Goal: Transaction & Acquisition: Book appointment/travel/reservation

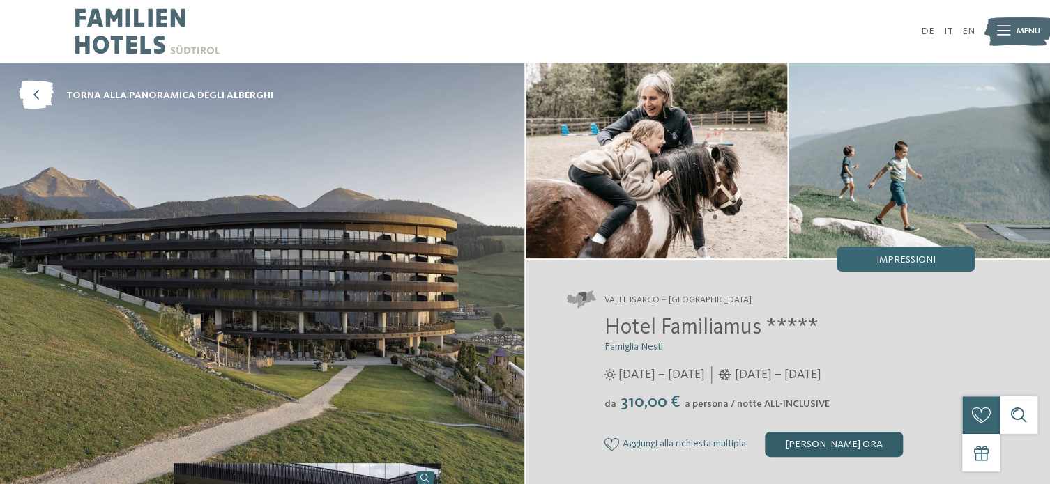
click at [861, 440] on div "[PERSON_NAME] ora" at bounding box center [834, 444] width 138 height 25
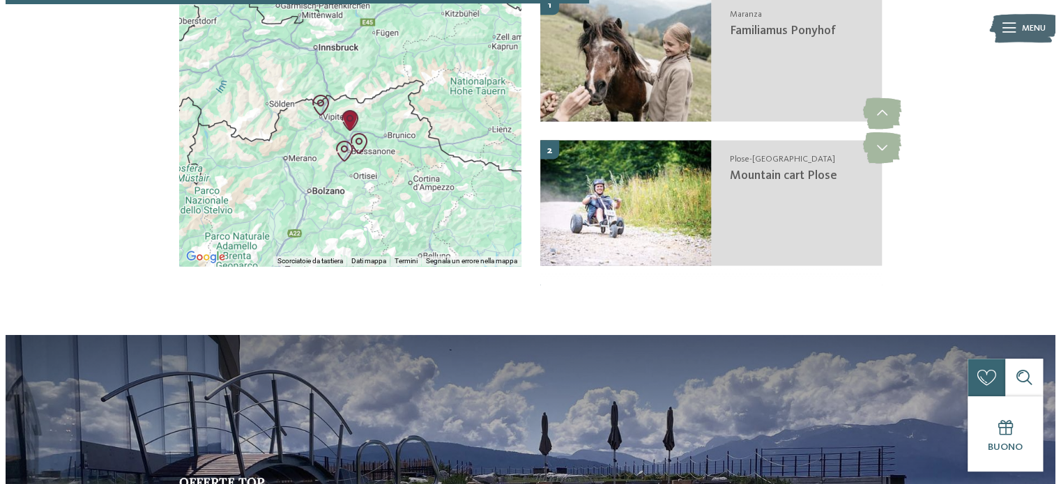
scroll to position [2552, 0]
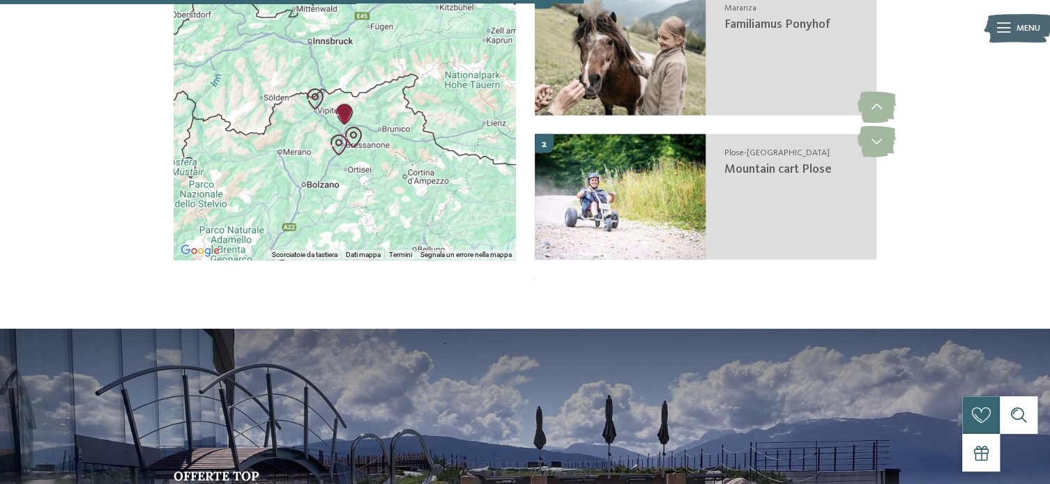
click at [1002, 16] on div at bounding box center [1003, 28] width 13 height 31
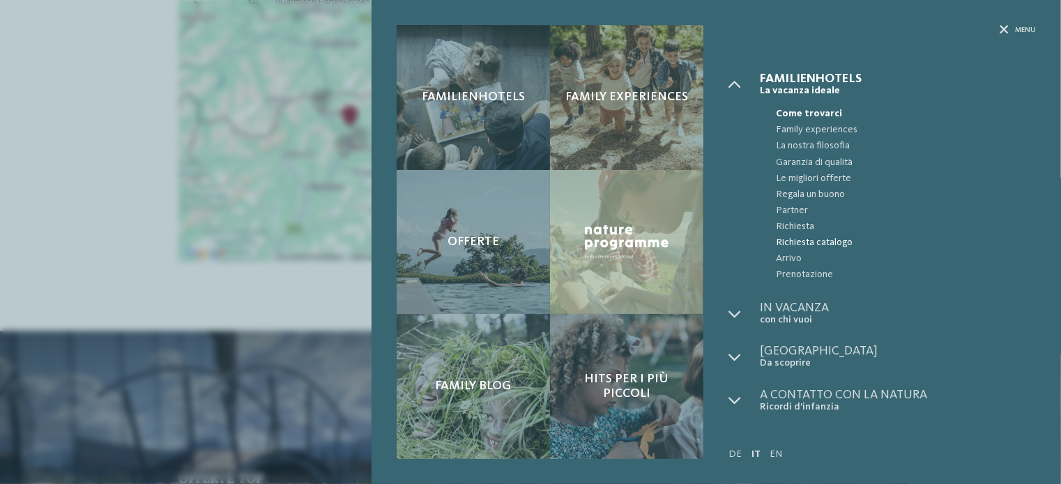
scroll to position [0, 0]
click at [797, 270] on span "Prenotazione" at bounding box center [906, 275] width 260 height 16
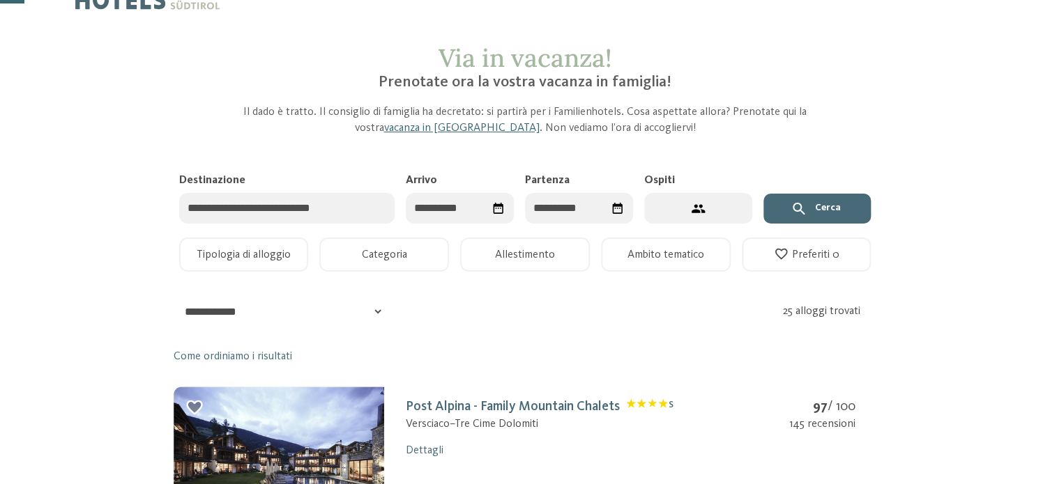
scroll to position [128, 0]
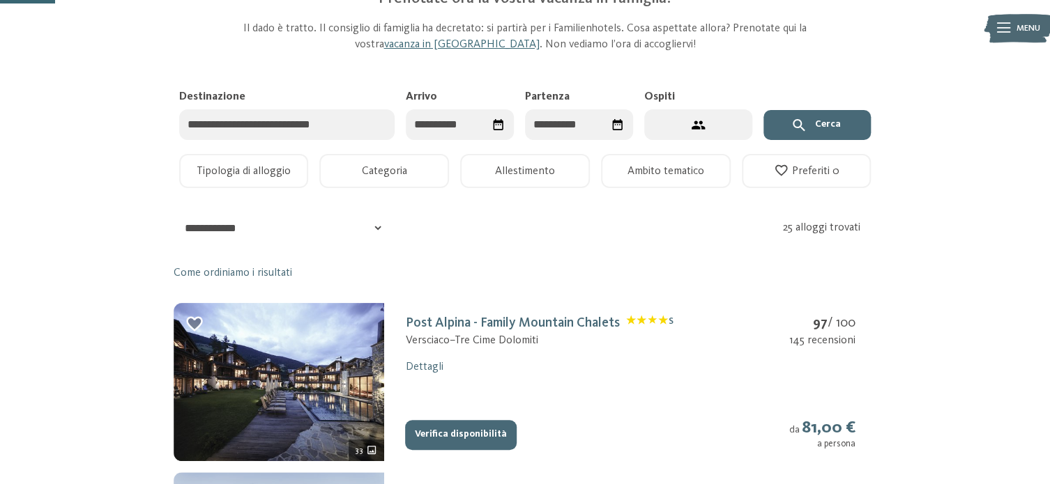
click at [304, 118] on input "Destinazione" at bounding box center [287, 124] width 216 height 31
click at [500, 121] on icon "Seleziona data" at bounding box center [498, 124] width 10 height 11
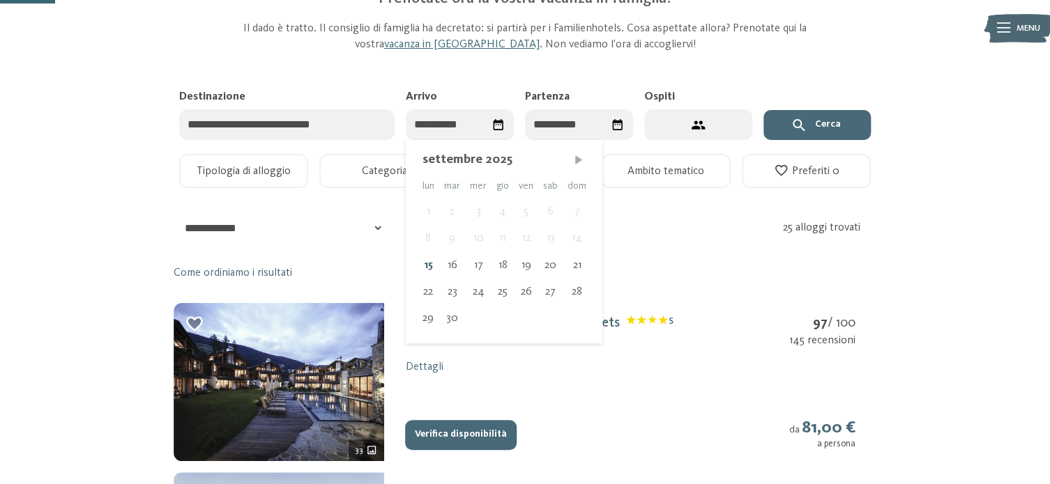
click at [572, 155] on span "Mese successivo" at bounding box center [579, 160] width 14 height 14
click at [573, 155] on span "Mese successivo" at bounding box center [580, 160] width 14 height 14
click at [427, 264] on div "15" at bounding box center [428, 265] width 22 height 26
type input "**********"
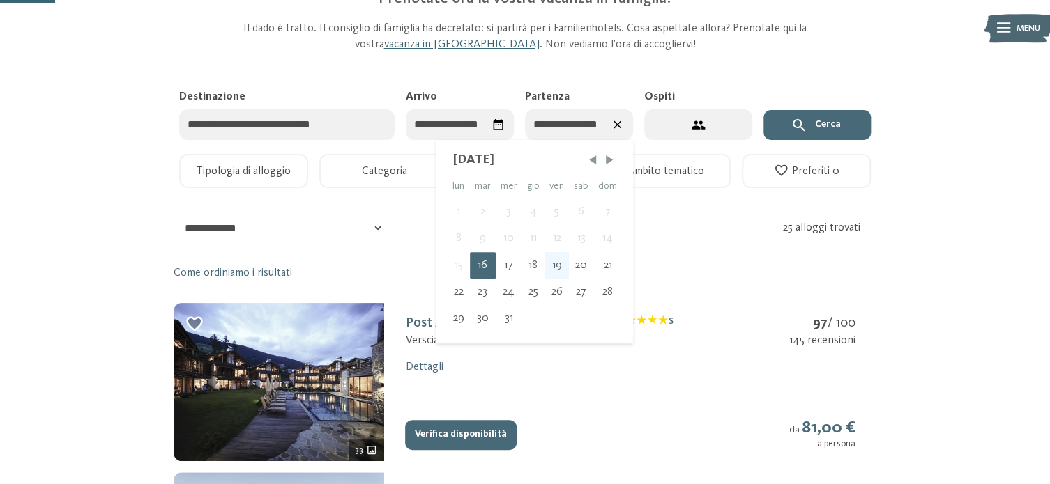
click at [558, 263] on div "19" at bounding box center [556, 265] width 24 height 26
type input "**********"
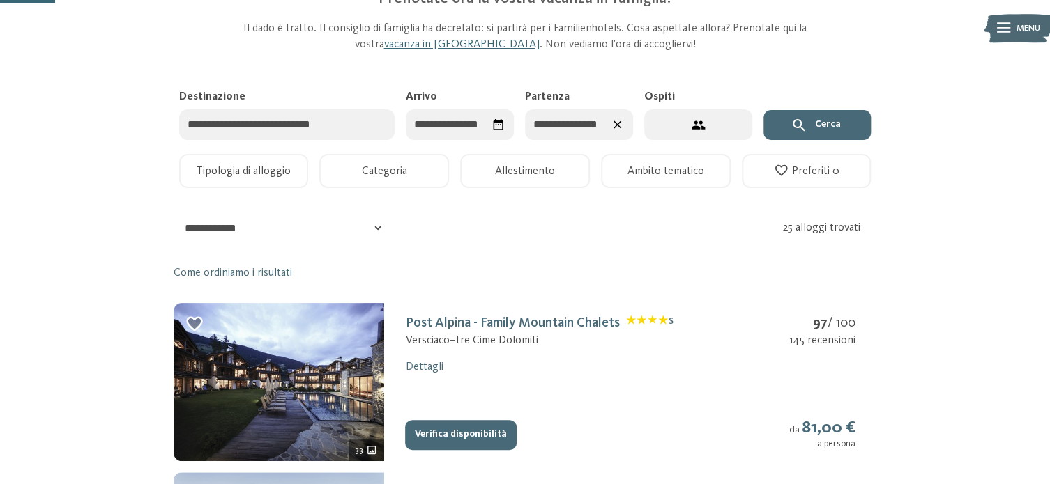
click at [694, 122] on icon "2 ospiti – 1 camera" at bounding box center [697, 125] width 13 height 8
select select "*"
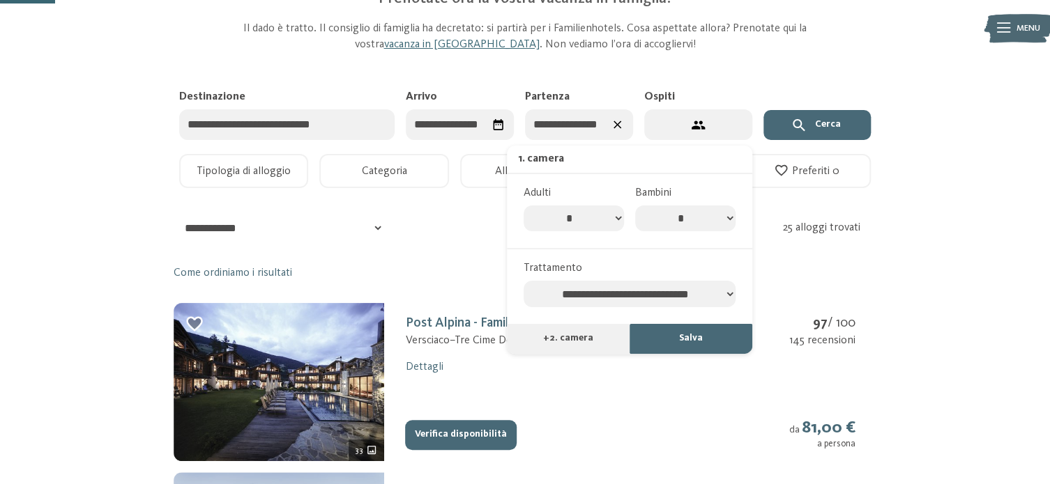
click at [723, 222] on select "* * * * * * * *" at bounding box center [685, 219] width 100 height 26
select select "*"
click at [635, 206] on select "* * * * * * * *" at bounding box center [685, 219] width 100 height 26
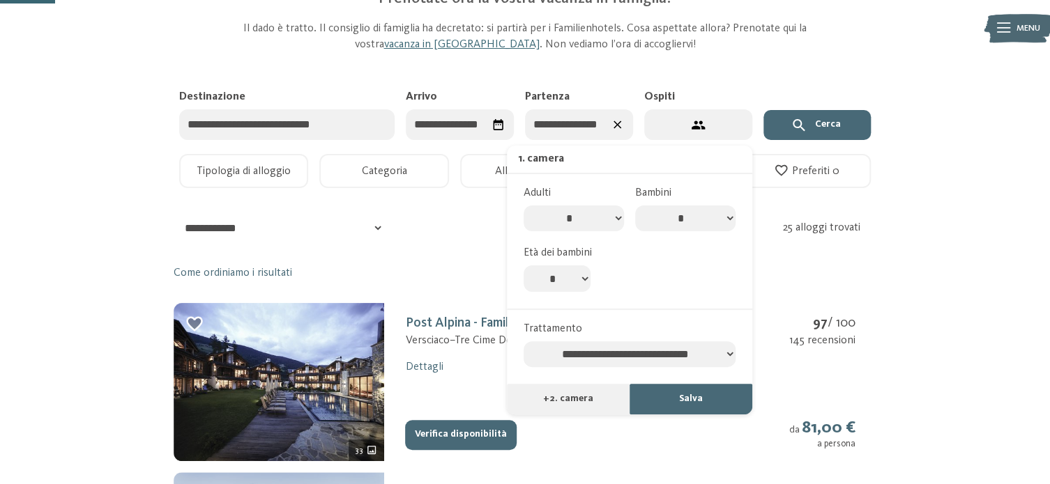
click at [574, 289] on select "* * * * * * * * * * ** ** ** ** ** ** ** **" at bounding box center [556, 279] width 67 height 26
select select "*"
click at [523, 266] on select "* * * * * * * * * * ** ** ** ** ** ** ** **" at bounding box center [556, 279] width 67 height 26
click at [811, 130] on button "Cerca" at bounding box center [817, 125] width 108 height 31
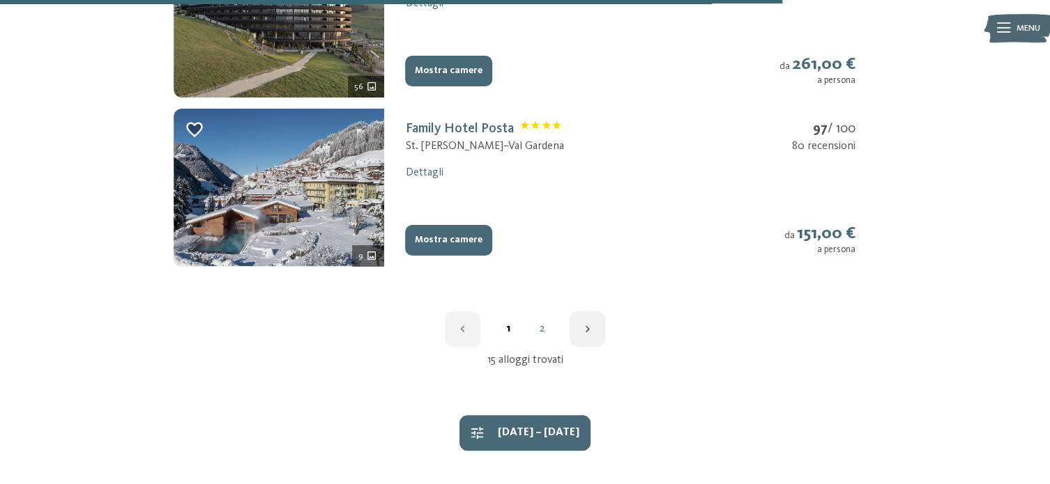
scroll to position [1848, 0]
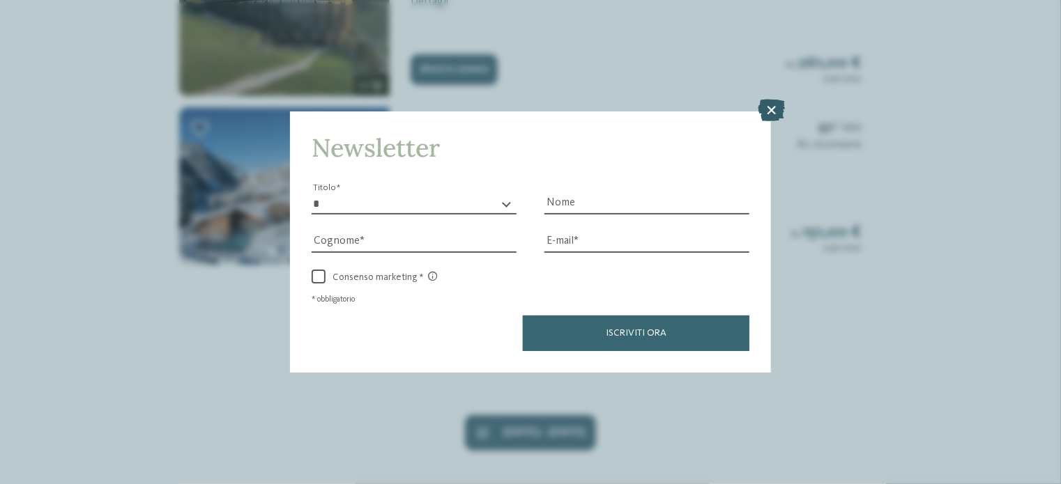
click at [770, 111] on icon at bounding box center [771, 110] width 27 height 22
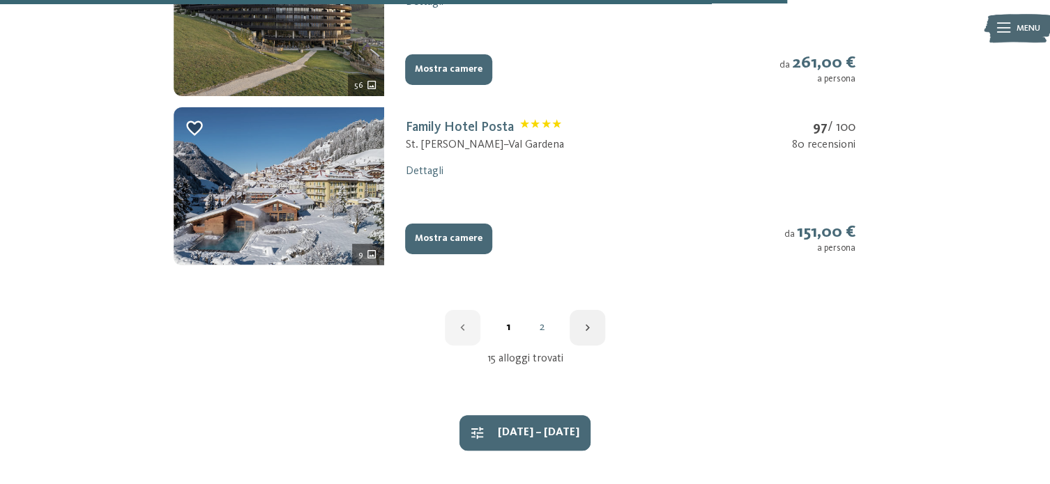
click at [542, 325] on link "2" at bounding box center [541, 327] width 33 height 11
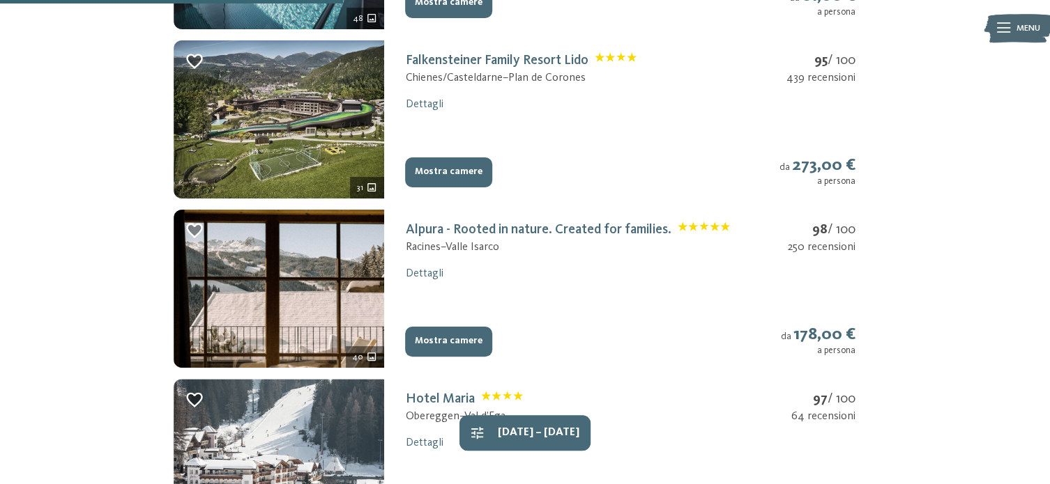
scroll to position [582, 0]
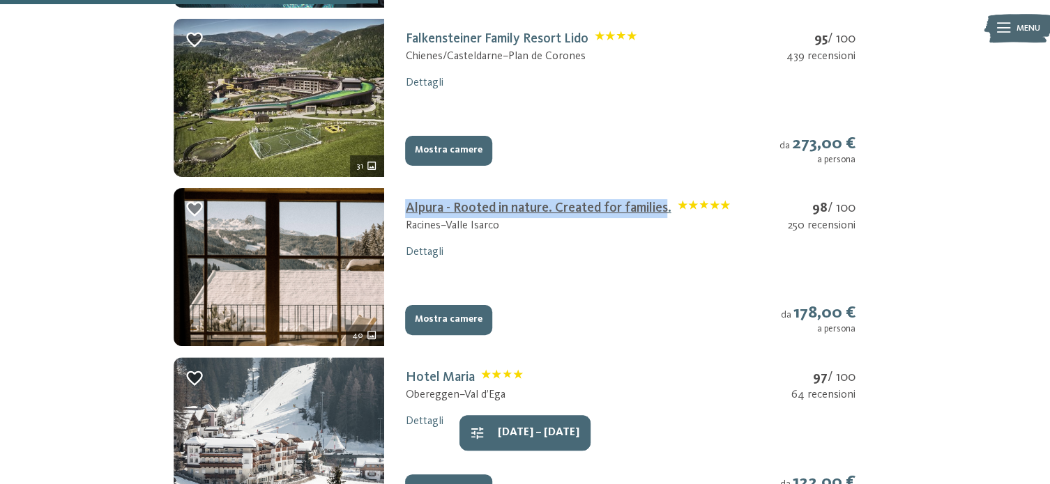
drag, startPoint x: 399, startPoint y: 202, endPoint x: 664, endPoint y: 206, distance: 265.6
click at [664, 206] on div "Alpura - Rooted in nature. Created for families. Racines – Valle Isarco 98 / 10…" at bounding box center [630, 267] width 492 height 158
copy link "Alpura - Rooted in nature. Created for families"
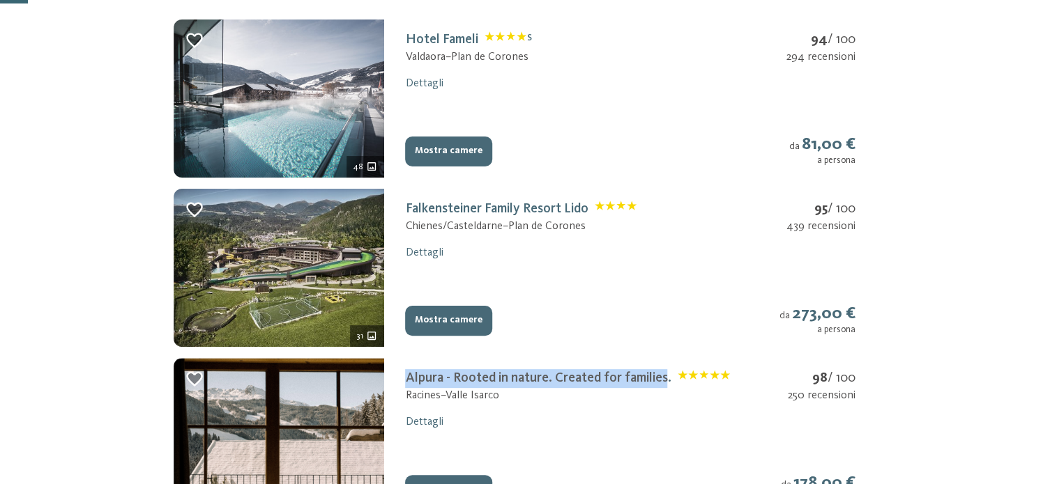
scroll to position [0, 0]
